Goal: Obtain resource: Obtain resource

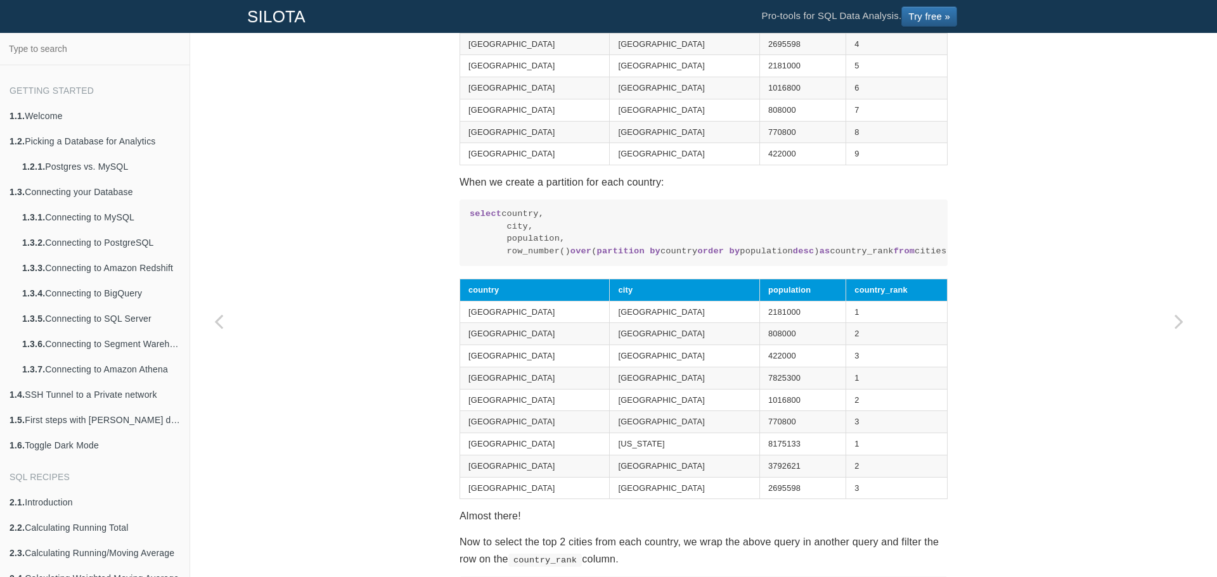
scroll to position [1109, 0]
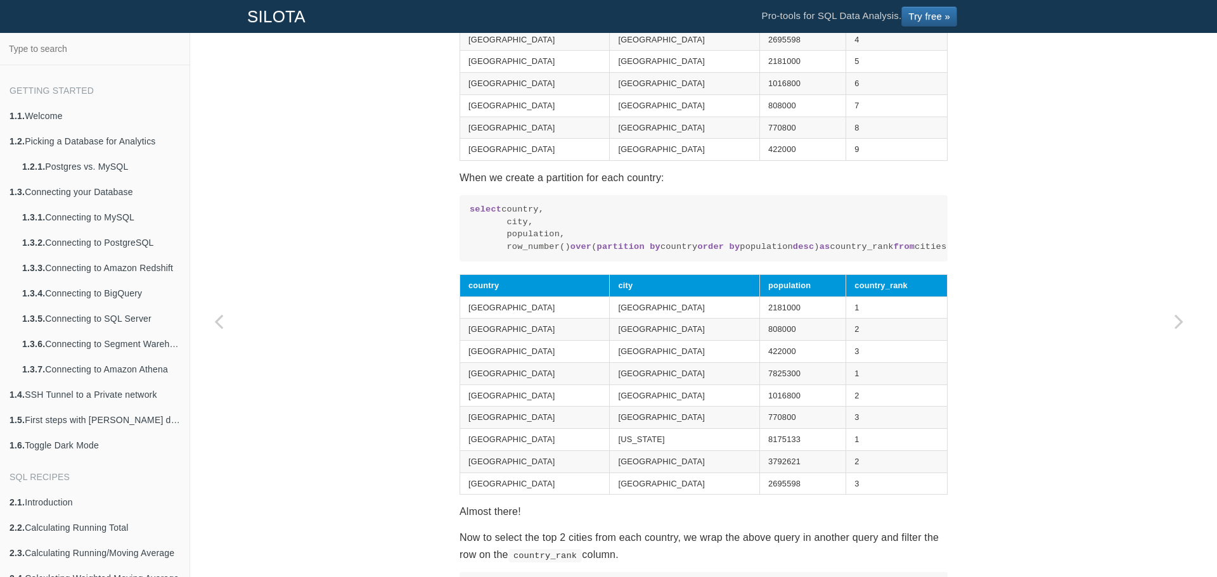
drag, startPoint x: 914, startPoint y: 281, endPoint x: 498, endPoint y: 283, distance: 416.3
click at [498, 253] on code "select country, city, population, row_number() over ( partition by country orde…" at bounding box center [704, 227] width 468 height 49
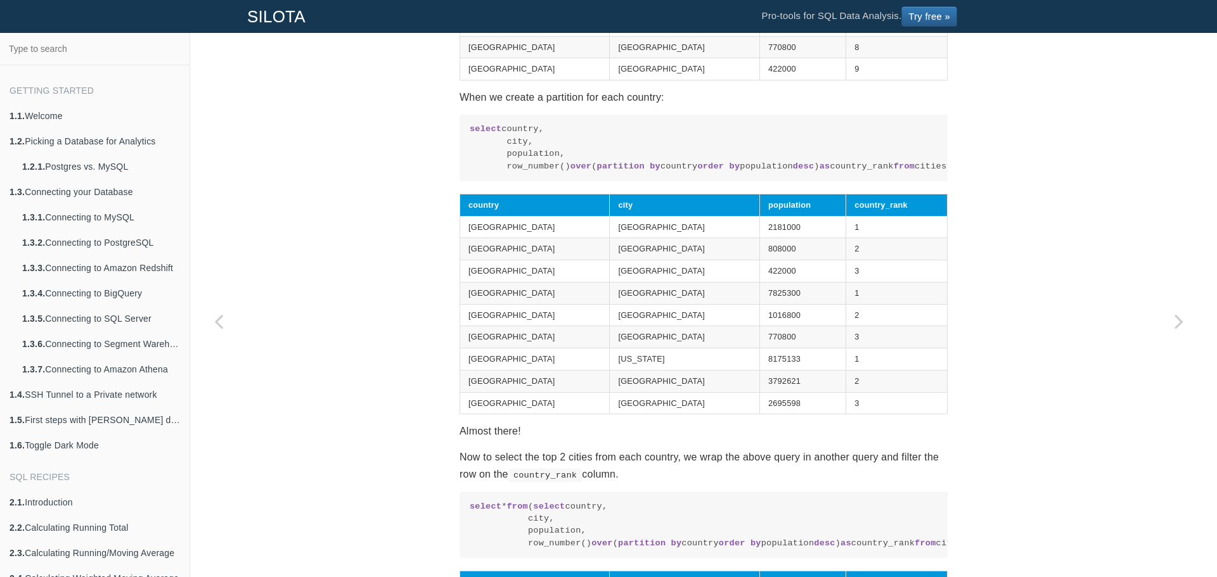
scroll to position [1172, 0]
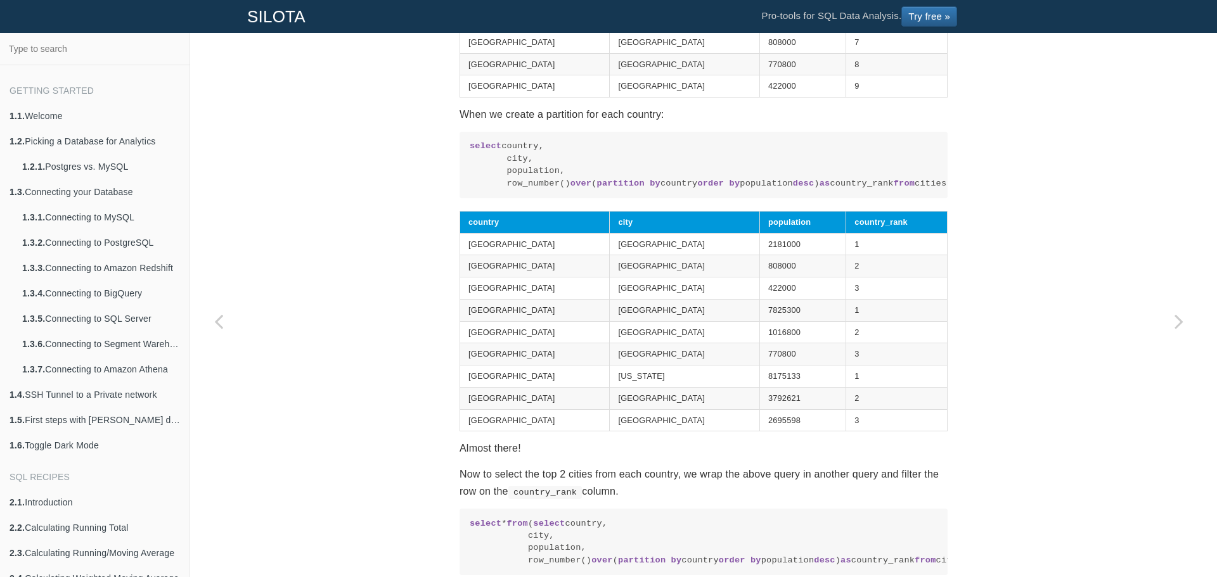
copy code "row_number() over ( partition by country order by population desc ) as country_…"
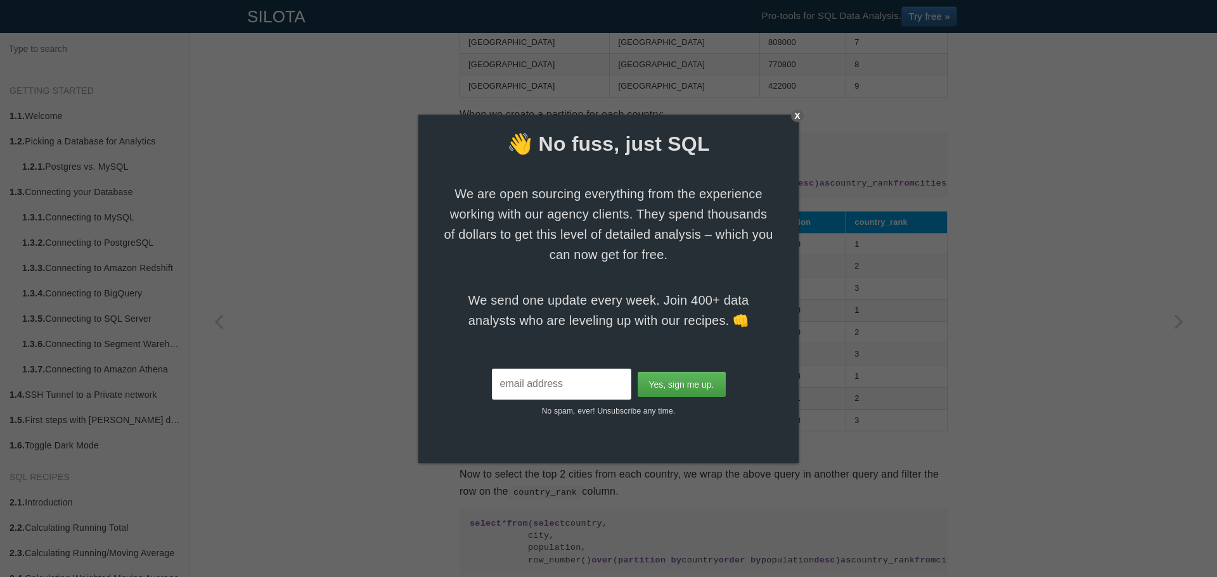
click at [796, 113] on div "X" at bounding box center [797, 116] width 13 height 13
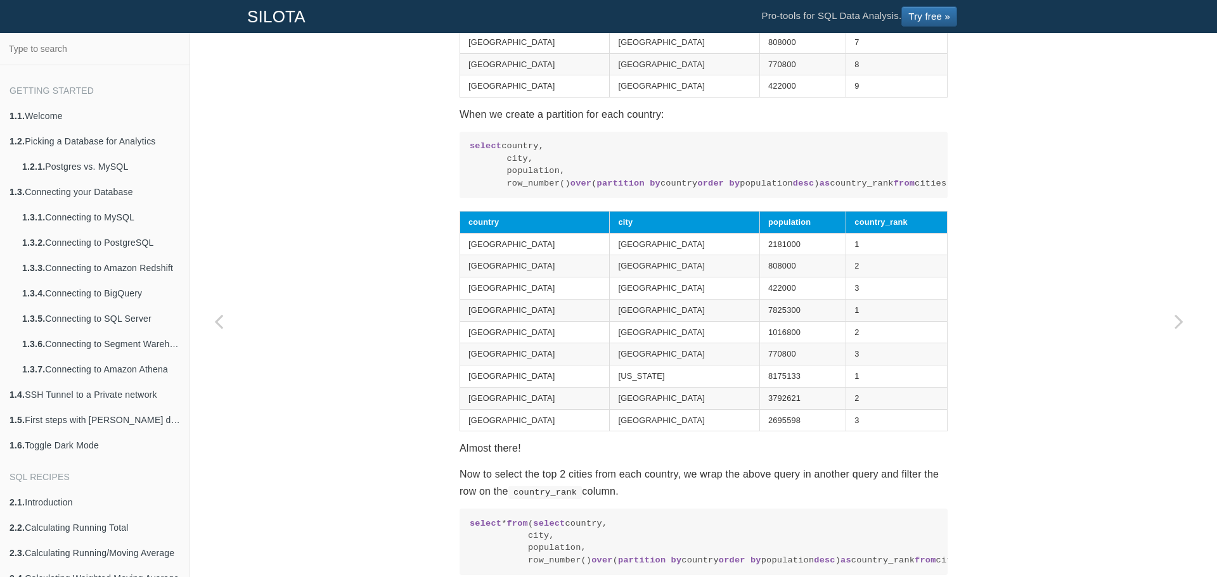
drag, startPoint x: 906, startPoint y: 220, endPoint x: 500, endPoint y: 217, distance: 405.6
click at [500, 189] on code "select country, city, population, row_number() over ( partition by country orde…" at bounding box center [704, 164] width 468 height 49
copy code "row_number() over ( partition by country order by population desc ) as country_…"
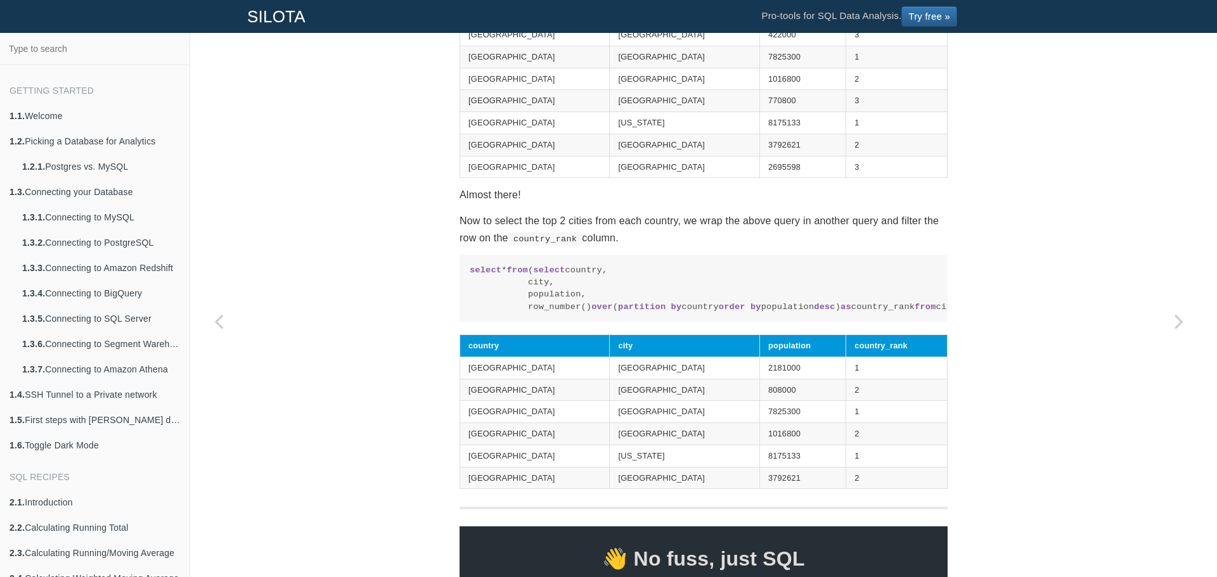
click at [864, 314] on code "select * from ( select country, city, population, row_number() over ( partition…" at bounding box center [704, 288] width 468 height 49
click at [516, 314] on code "select * from ( select country, city, population, row_number() over ( partition…" at bounding box center [704, 288] width 468 height 49
click at [558, 314] on code "select * from ( select country, city, population, row_number() over ( partition…" at bounding box center [704, 288] width 468 height 49
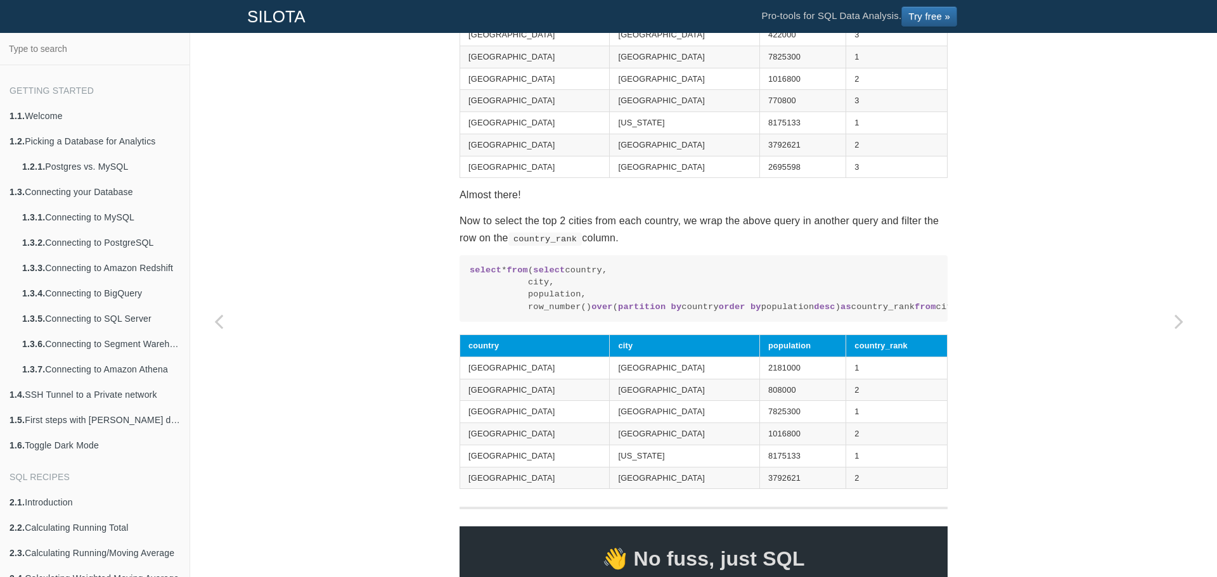
click at [558, 314] on code "select * from ( select country, city, population, row_number() over ( partition…" at bounding box center [704, 288] width 468 height 49
click at [541, 314] on code "select * from ( select country, city, population, row_number() over ( partition…" at bounding box center [704, 288] width 468 height 49
drag, startPoint x: 463, startPoint y: 319, endPoint x: 532, endPoint y: 323, distance: 68.5
click at [532, 322] on pre "select * from ( select country, city, population, row_number() over ( partition…" at bounding box center [703, 288] width 488 height 67
copy code "select * from"
